Goal: Navigation & Orientation: Find specific page/section

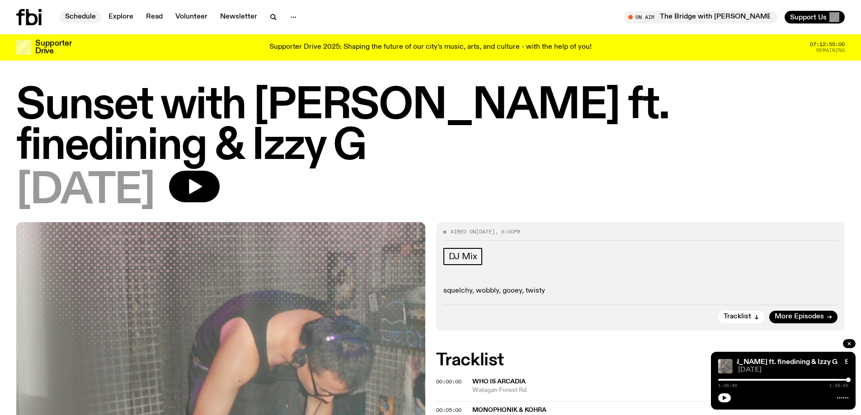
click at [84, 16] on link "Schedule" at bounding box center [81, 17] width 42 height 13
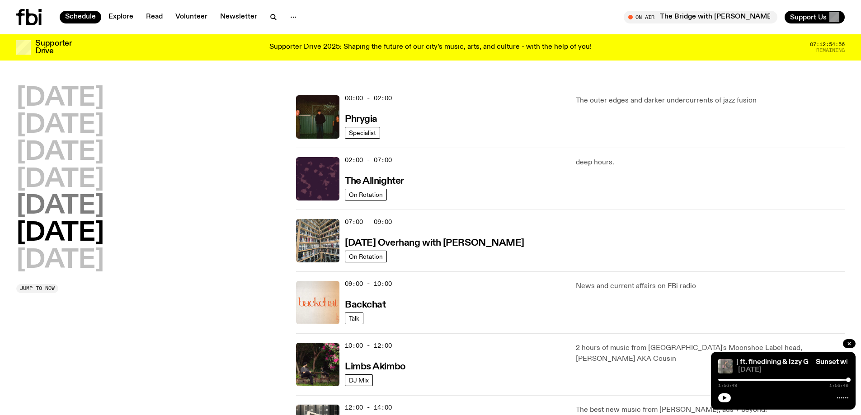
click at [53, 204] on h2 "[DATE]" at bounding box center [60, 206] width 88 height 25
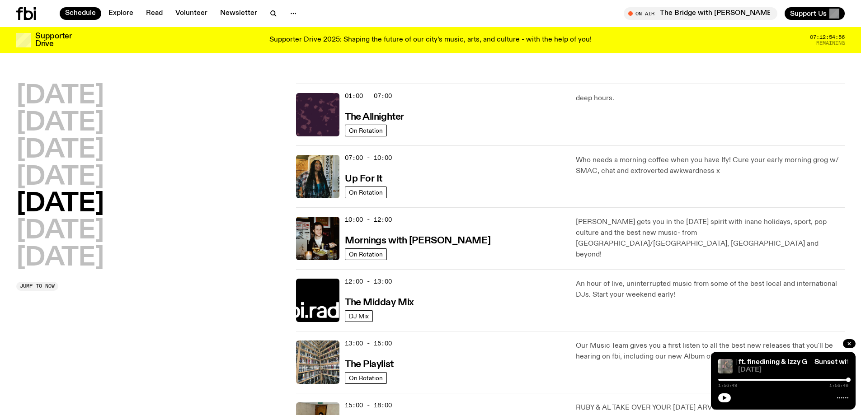
scroll to position [25, 0]
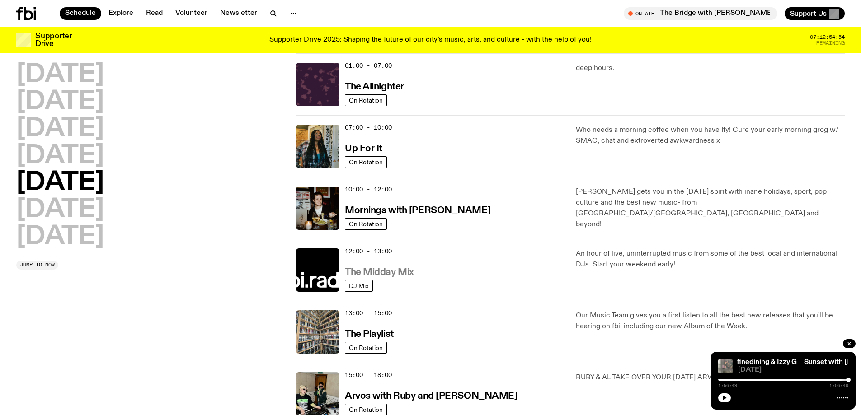
click at [382, 272] on h3 "The Midday Mix" at bounding box center [379, 272] width 69 height 9
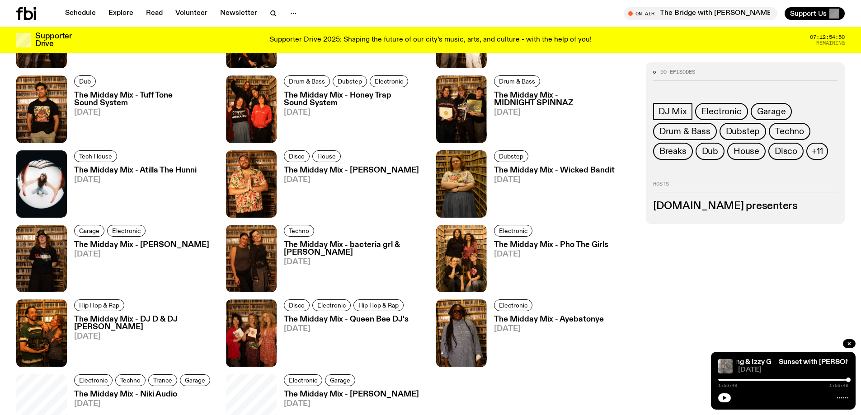
scroll to position [539, 0]
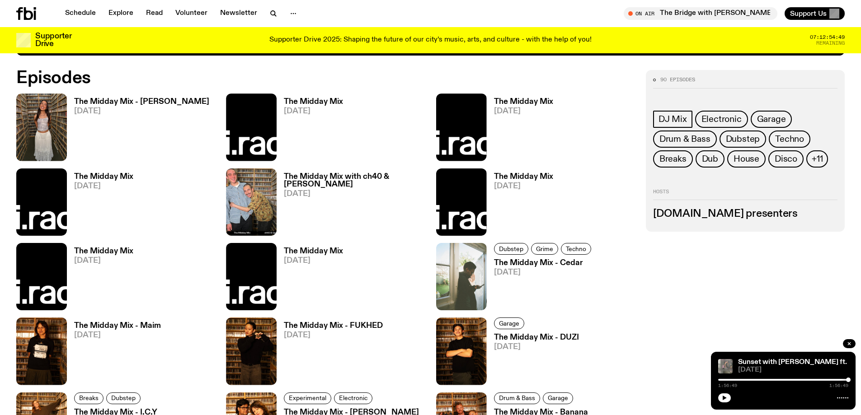
click at [145, 102] on h3 "The Midday Mix - [PERSON_NAME]" at bounding box center [141, 102] width 135 height 8
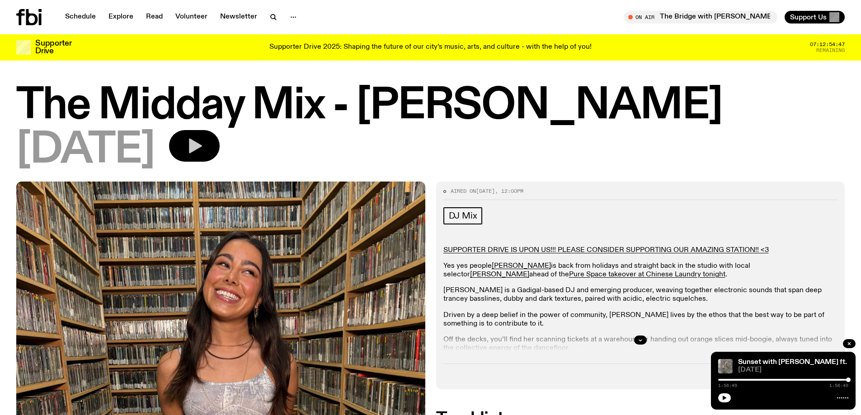
click at [202, 146] on icon "button" at bounding box center [195, 146] width 13 height 15
